Goal: Information Seeking & Learning: Understand process/instructions

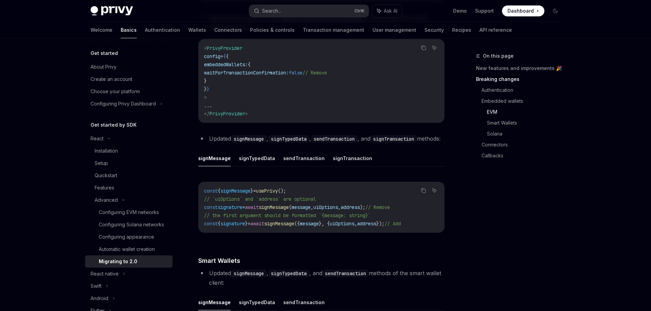
scroll to position [923, 0]
click at [286, 166] on button "sendTransaction" at bounding box center [303, 158] width 41 height 16
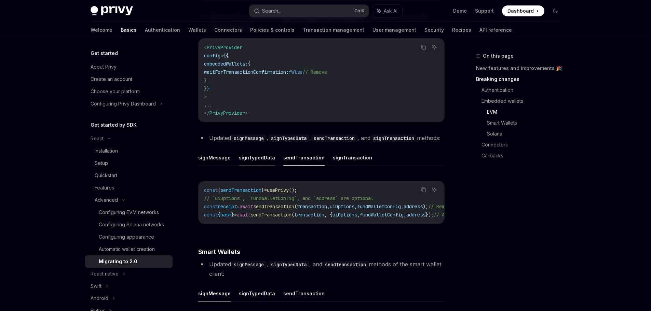
click at [256, 166] on button "signTypedData" at bounding box center [257, 158] width 36 height 16
click at [290, 166] on button "sendTransaction" at bounding box center [303, 158] width 41 height 16
click at [338, 166] on button "signTransaction" at bounding box center [352, 158] width 39 height 16
click at [253, 166] on button "signTypedData" at bounding box center [257, 158] width 36 height 16
type textarea "*"
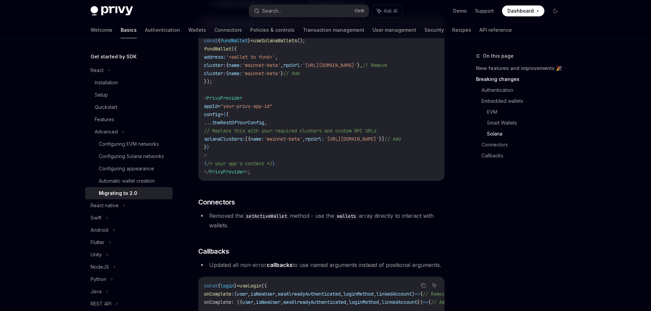
scroll to position [1783, 0]
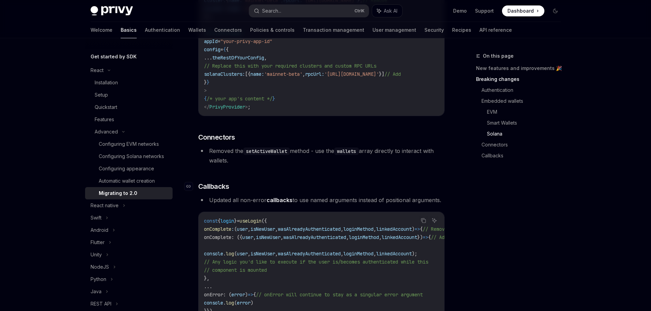
click at [339, 191] on h3 "​ Callbacks" at bounding box center [321, 187] width 246 height 10
